Goal: Task Accomplishment & Management: Manage account settings

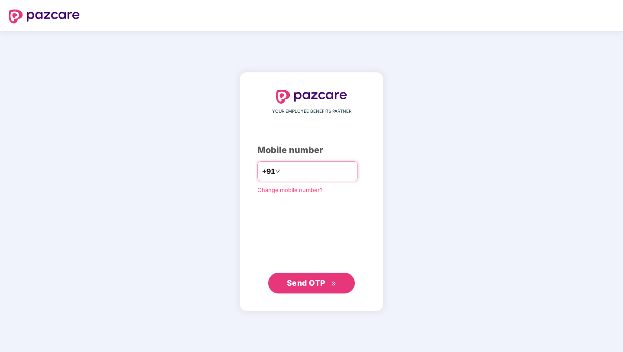
click at [297, 172] on input "number" at bounding box center [317, 171] width 71 height 14
type input "**********"
click at [314, 279] on span "Send OTP" at bounding box center [306, 282] width 39 height 9
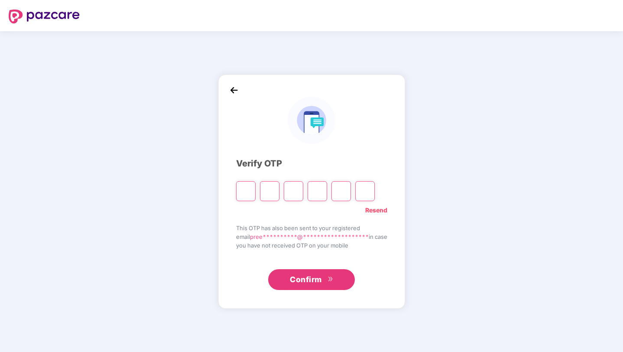
type input "*"
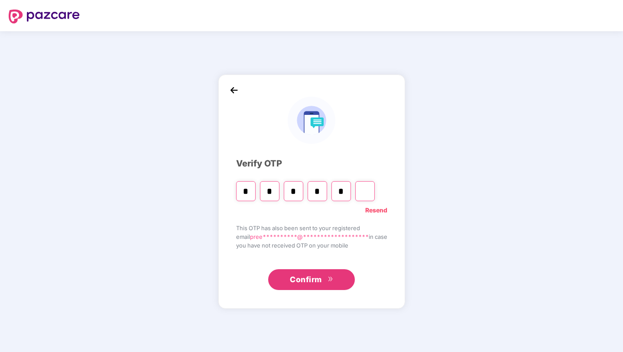
type input "*"
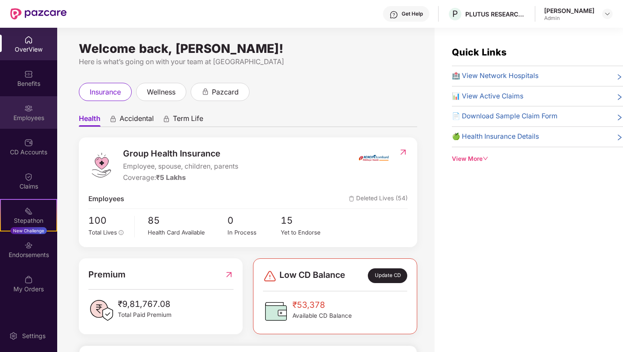
click at [32, 113] on div "Employees" at bounding box center [28, 117] width 57 height 9
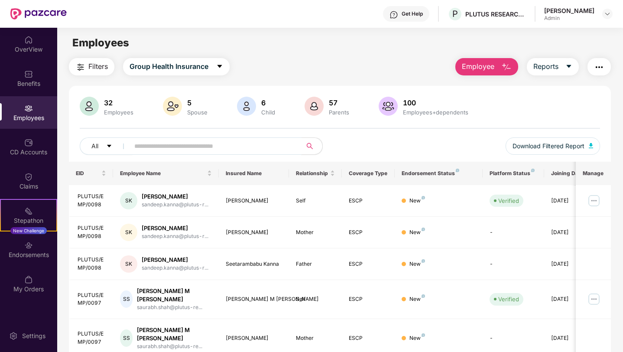
click at [261, 146] on input "text" at bounding box center [211, 145] width 155 height 13
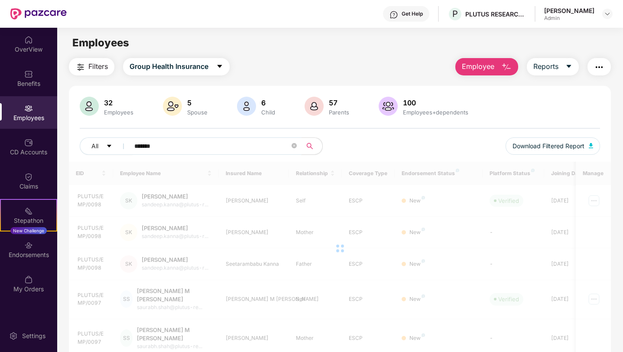
type input "*******"
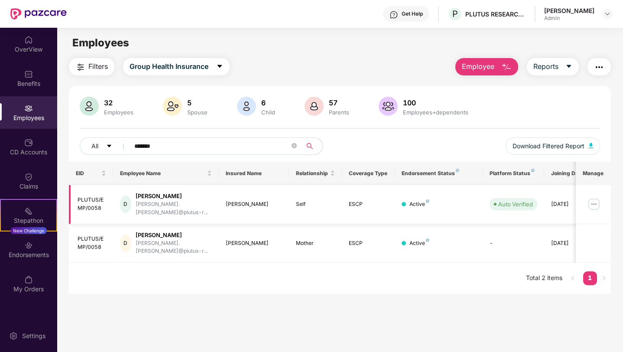
click at [590, 200] on img at bounding box center [594, 204] width 14 height 14
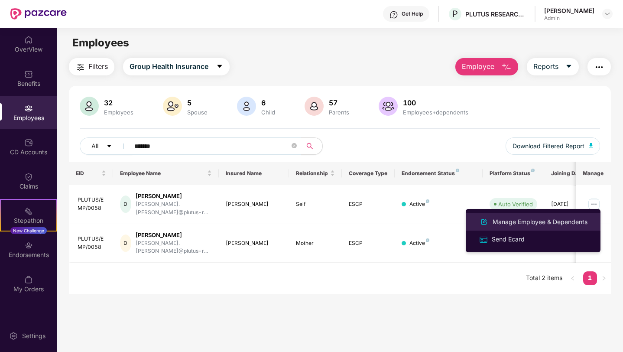
click at [515, 223] on div "Manage Employee & Dependents" at bounding box center [540, 222] width 98 height 10
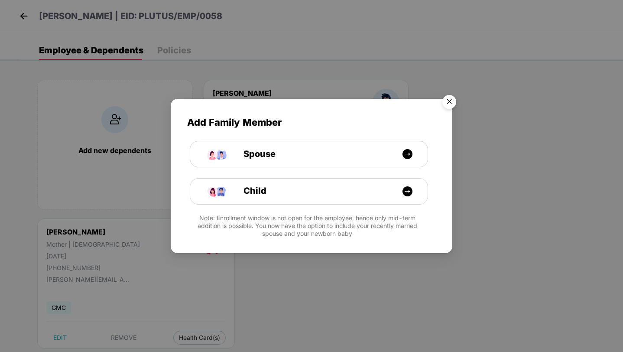
click at [452, 97] on img "Close" at bounding box center [449, 103] width 24 height 24
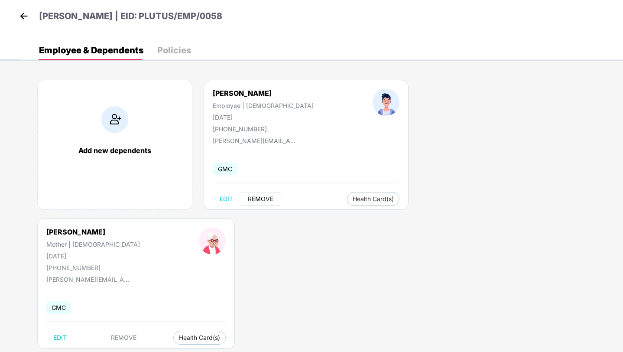
click at [260, 197] on span "REMOVE" at bounding box center [261, 198] width 26 height 7
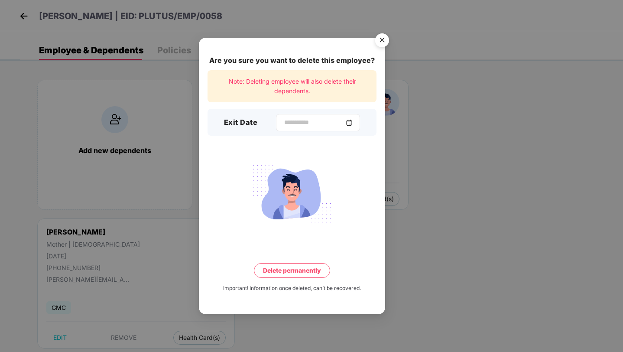
click at [353, 121] on img at bounding box center [349, 122] width 7 height 7
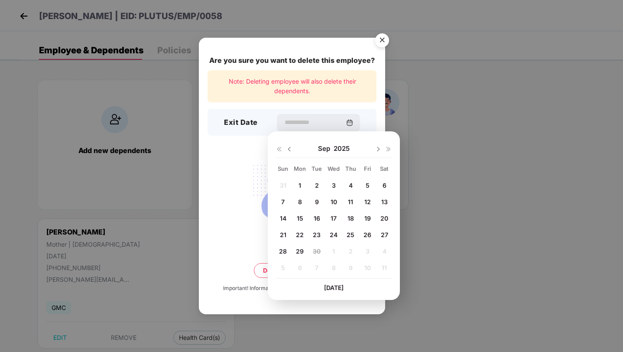
click at [368, 234] on span "26" at bounding box center [367, 234] width 8 height 7
type input "**********"
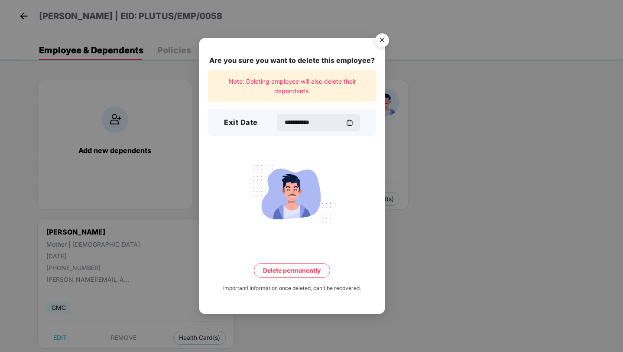
click at [284, 272] on button "Delete permanently" at bounding box center [292, 270] width 76 height 15
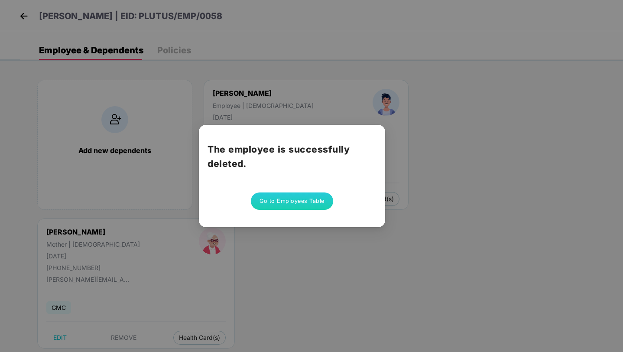
click at [298, 204] on button "Go to Employees Table" at bounding box center [292, 200] width 82 height 17
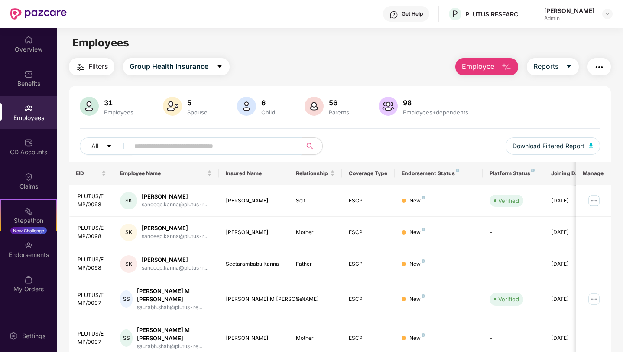
click at [177, 147] on input "text" at bounding box center [211, 145] width 155 height 13
type input "*****"
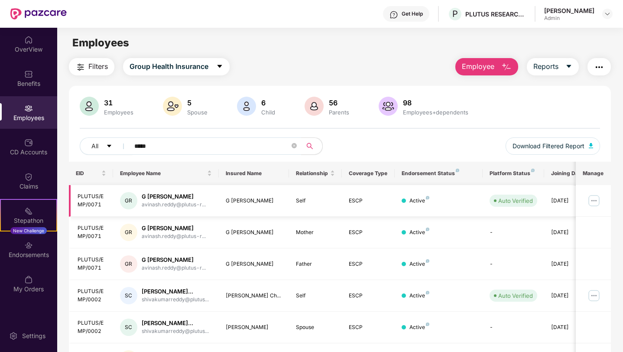
click at [591, 202] on img at bounding box center [594, 201] width 14 height 14
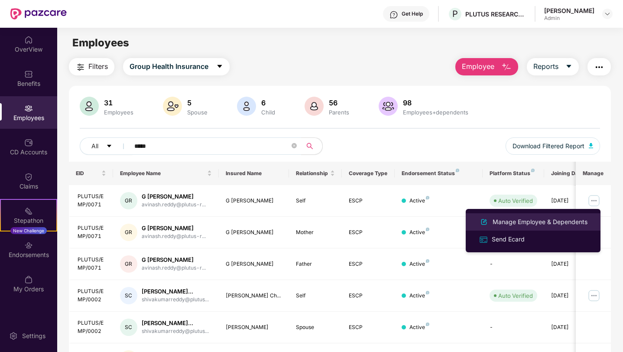
click at [523, 223] on div "Manage Employee & Dependents" at bounding box center [540, 222] width 98 height 10
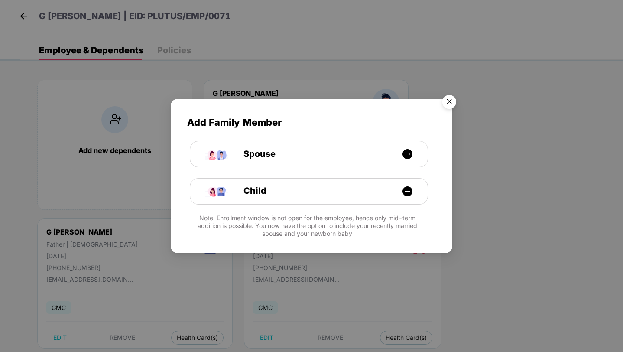
click at [447, 100] on img "Close" at bounding box center [449, 103] width 24 height 24
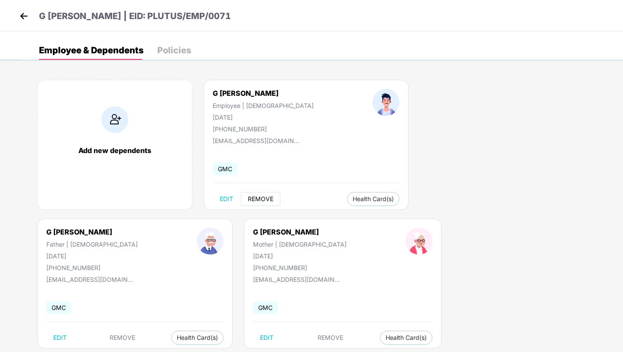
click at [254, 200] on span "REMOVE" at bounding box center [261, 198] width 26 height 7
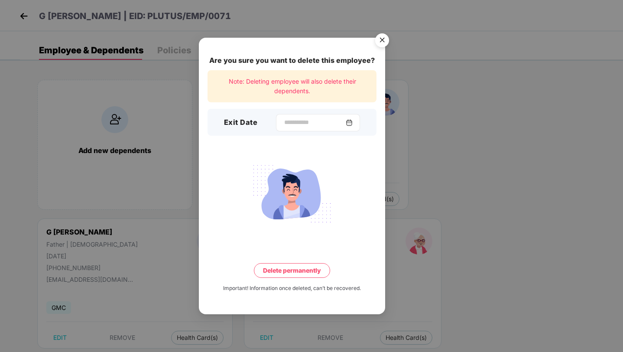
click at [350, 119] on img at bounding box center [349, 122] width 7 height 7
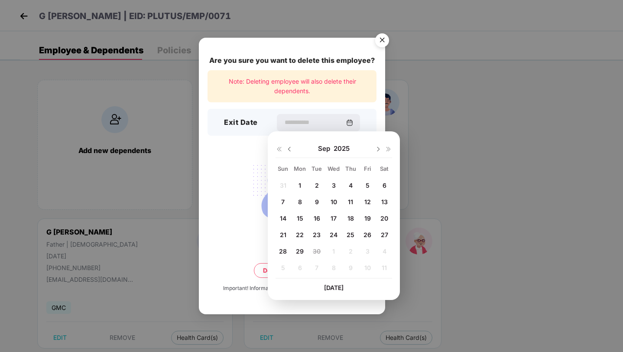
click at [369, 238] on div "26" at bounding box center [367, 234] width 13 height 13
type input "**********"
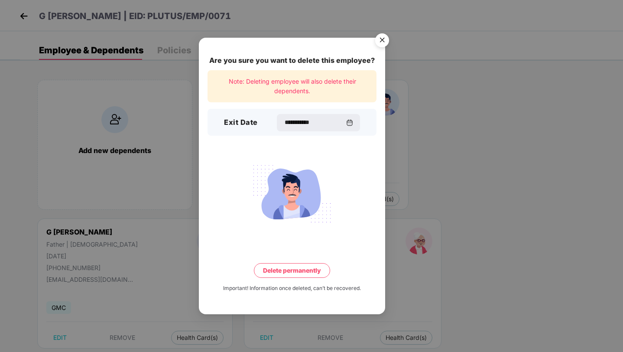
click at [286, 275] on button "Delete permanently" at bounding box center [292, 270] width 76 height 15
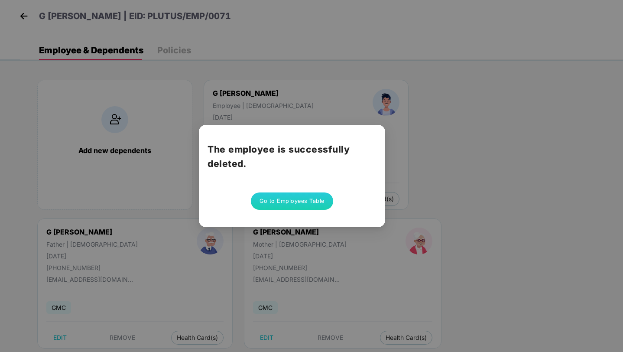
click at [429, 259] on div "The employee is successfully deleted. Go to Employees Table" at bounding box center [311, 176] width 623 height 352
click at [26, 18] on div "The employee is successfully deleted. Go to Employees Table" at bounding box center [311, 176] width 623 height 352
click at [269, 198] on button "Go to Employees Table" at bounding box center [292, 200] width 82 height 17
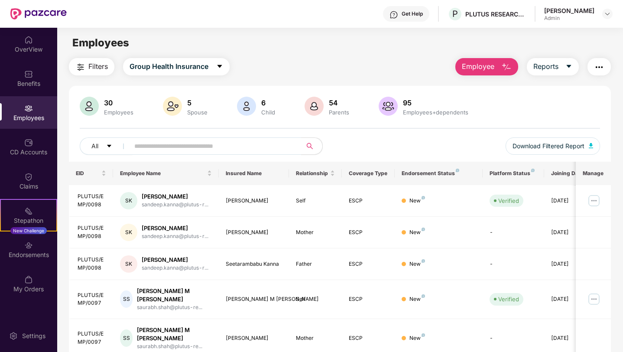
click at [105, 106] on div "30" at bounding box center [118, 102] width 33 height 9
click at [108, 106] on div "30" at bounding box center [118, 102] width 33 height 9
